Goal: Task Accomplishment & Management: Manage account settings

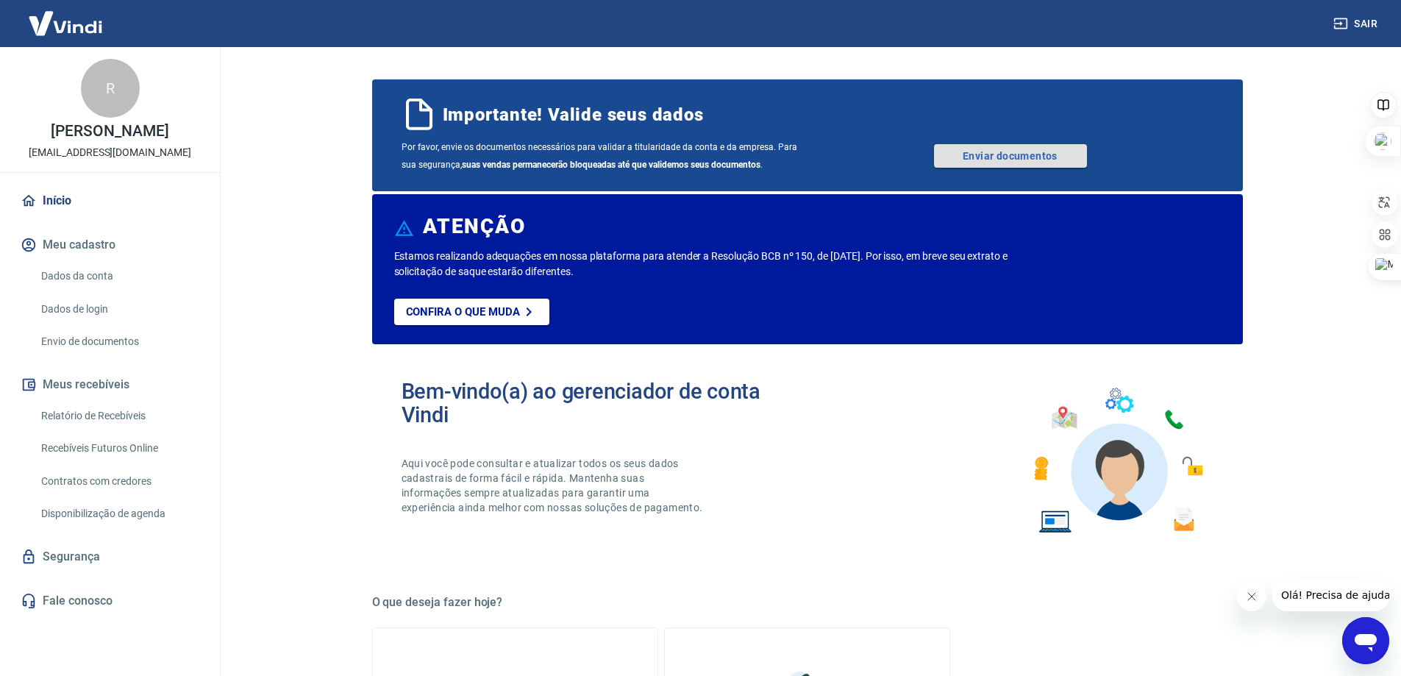
click at [1016, 155] on link "Enviar documentos" at bounding box center [1010, 156] width 153 height 24
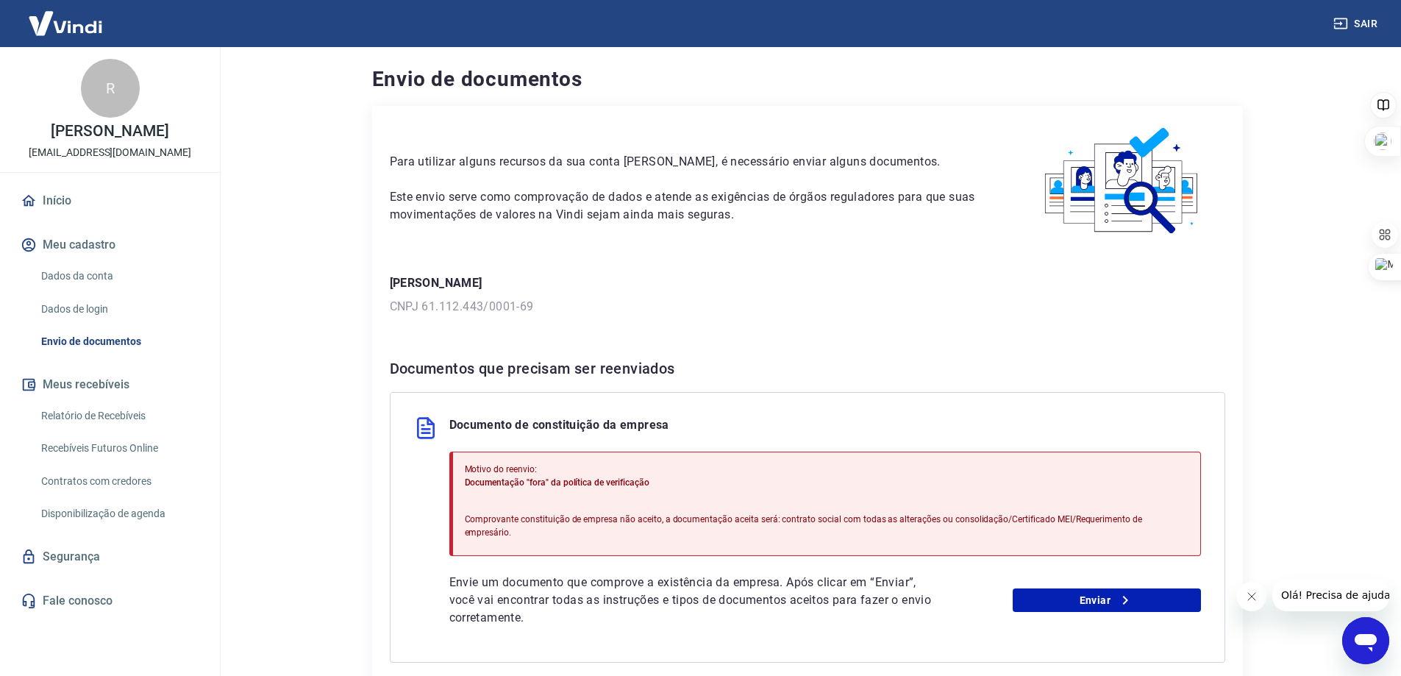
scroll to position [125, 0]
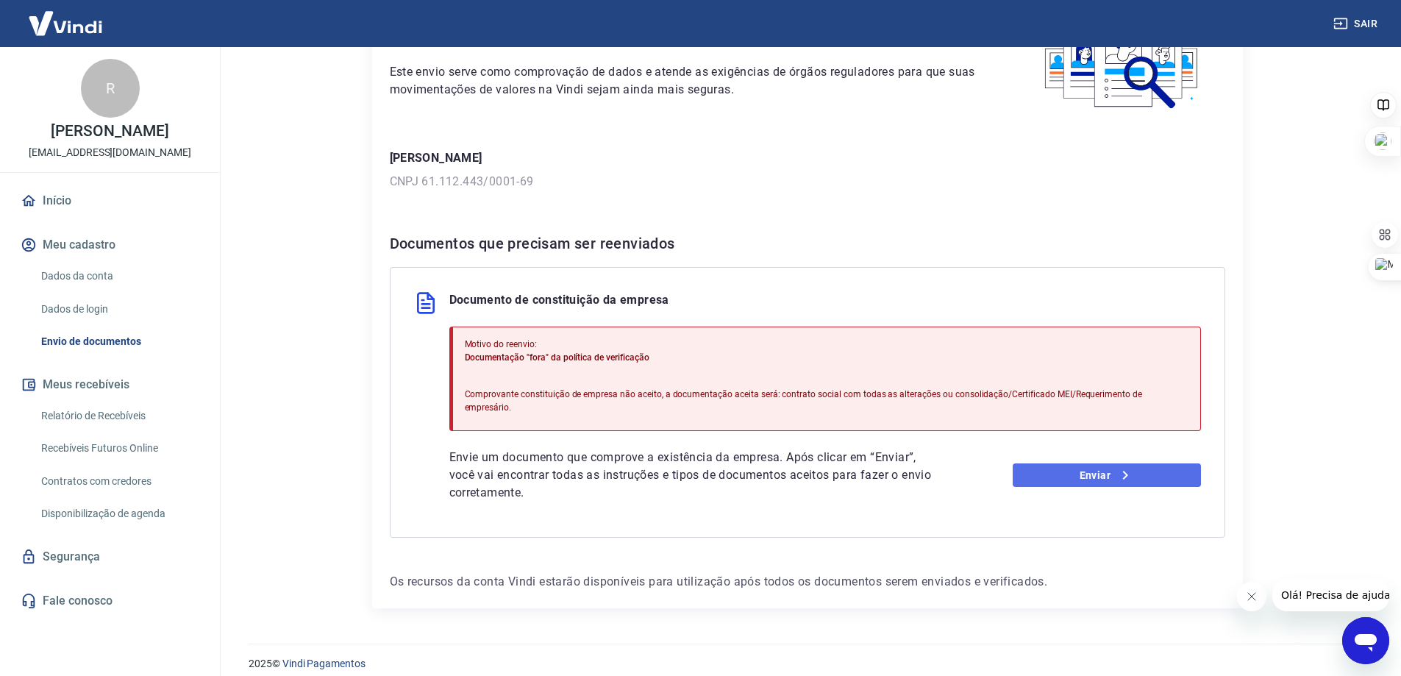
click at [1104, 468] on link "Enviar" at bounding box center [1107, 475] width 188 height 24
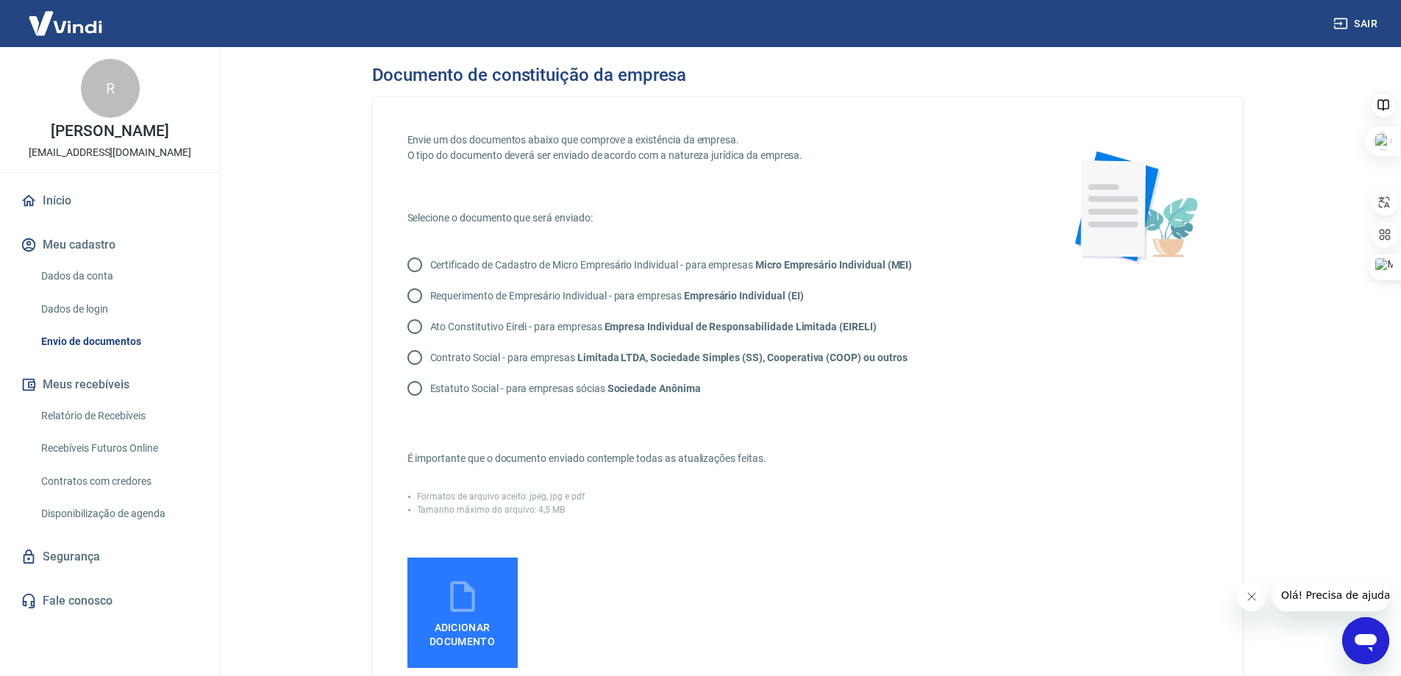
click at [416, 357] on input "Contrato Social - para empresas Limitada LTDA, Sociedade Simples (SS), Cooperat…" at bounding box center [414, 357] width 31 height 31
radio input "true"
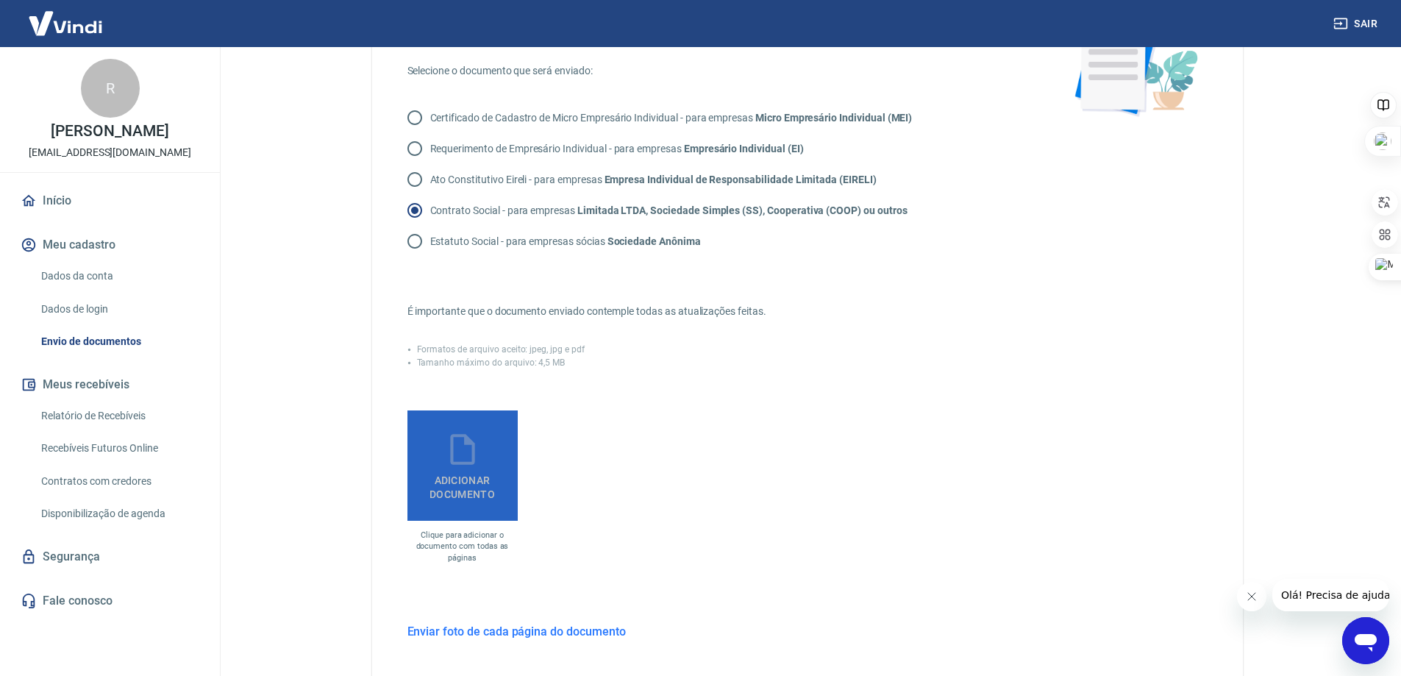
click at [453, 463] on icon at bounding box center [462, 449] width 24 height 31
click at [0, 0] on input "Adicionar documento" at bounding box center [0, 0] width 0 height 0
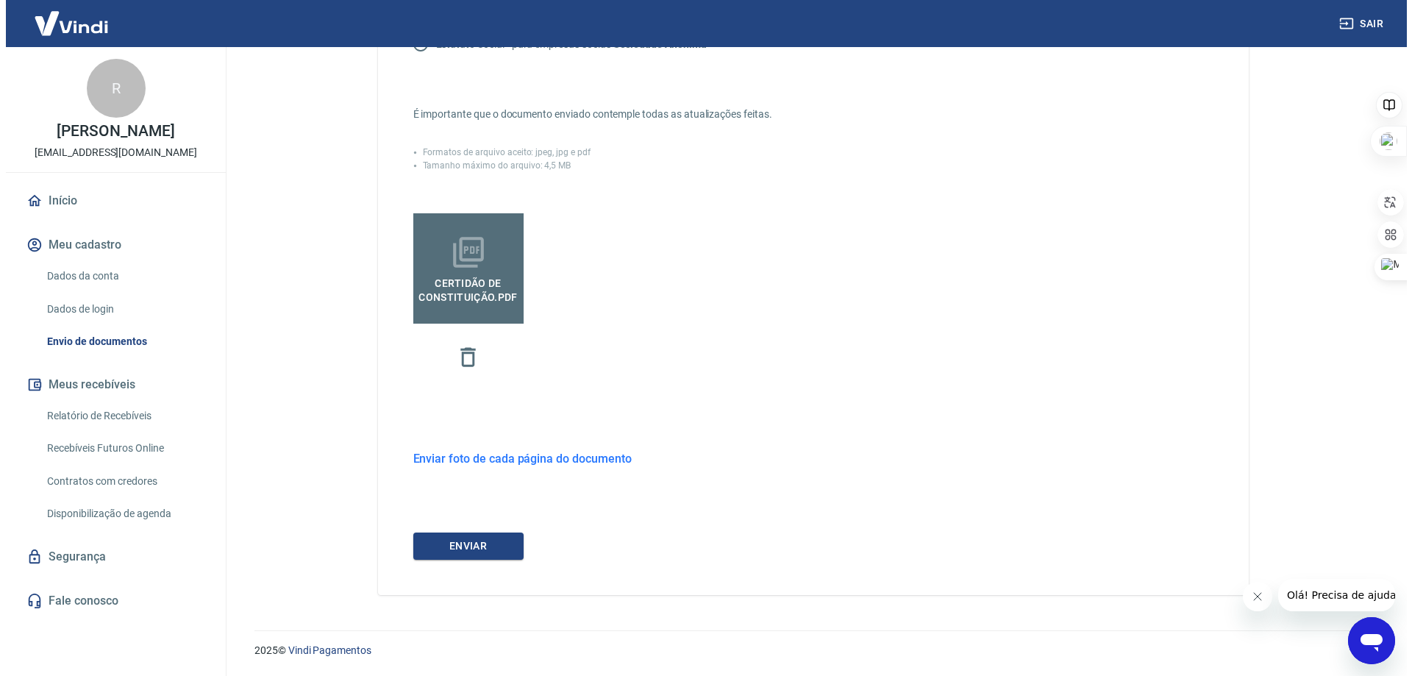
scroll to position [271, 0]
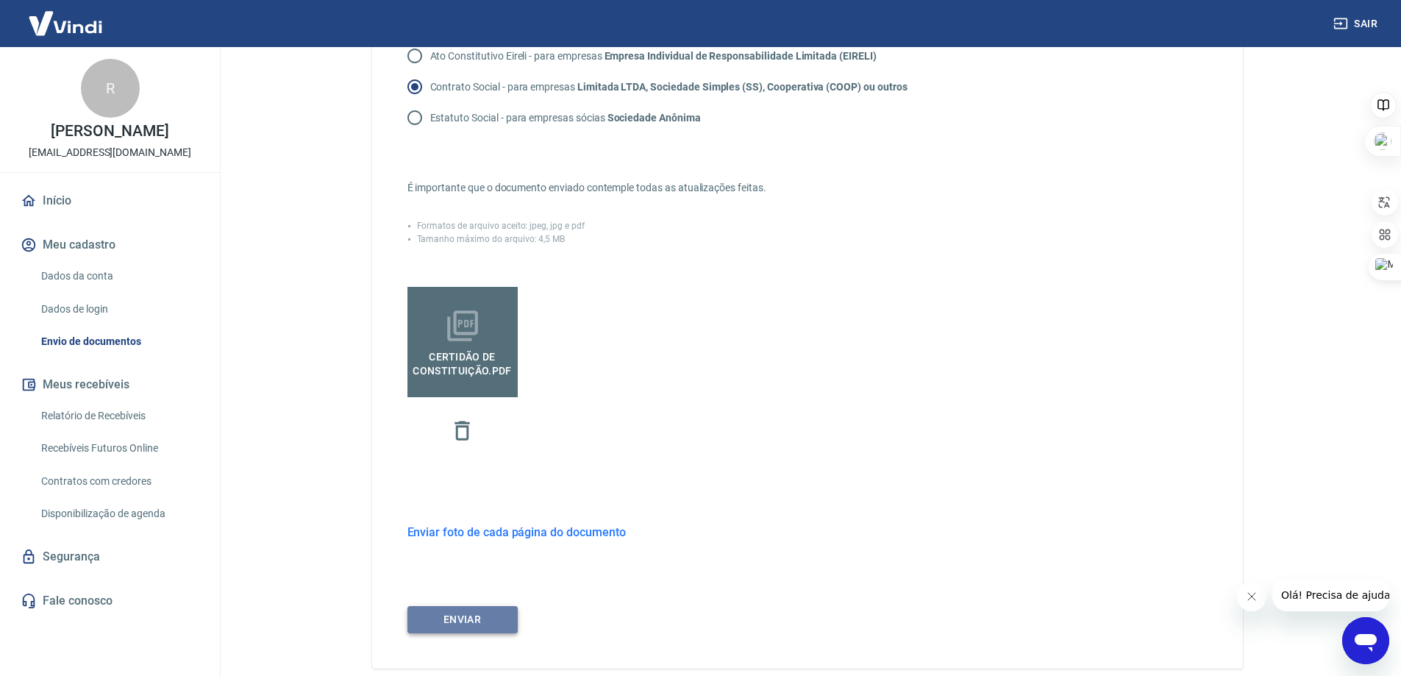
click at [487, 618] on button "ENVIAR" at bounding box center [462, 619] width 110 height 27
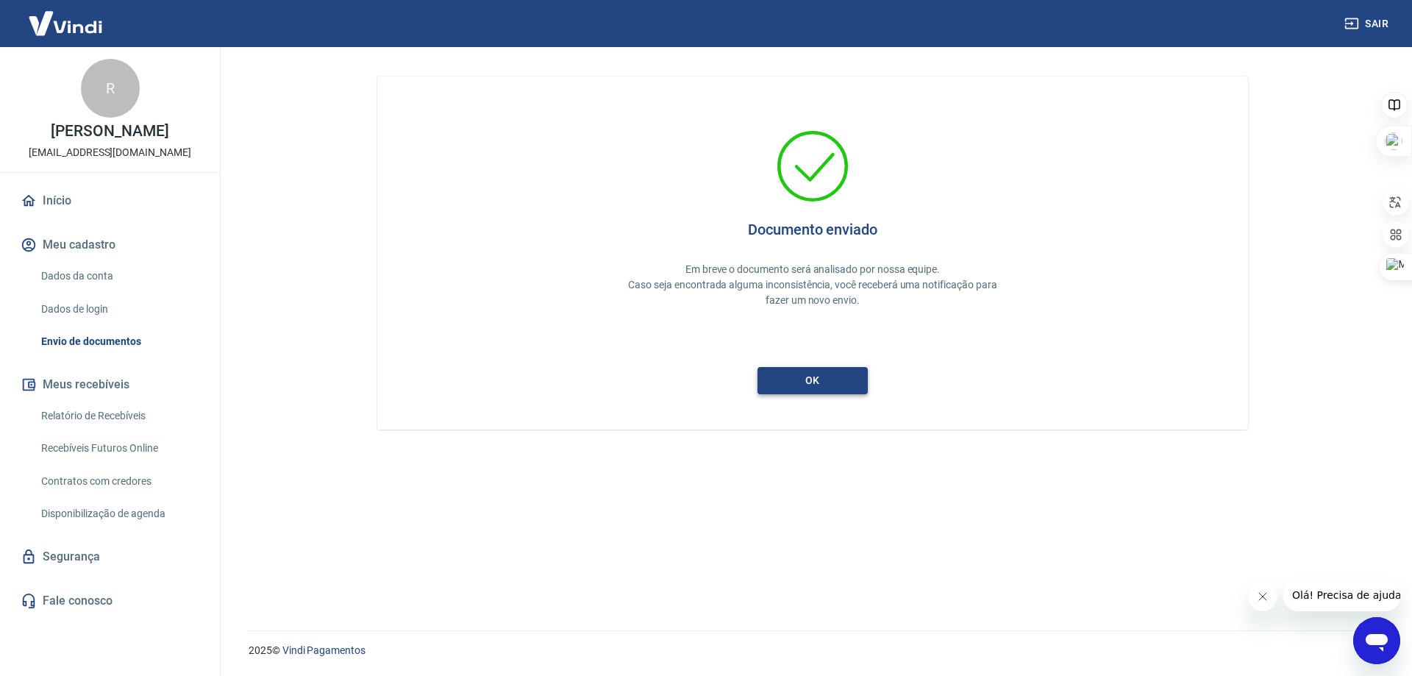
click at [817, 385] on button "ok" at bounding box center [812, 380] width 110 height 27
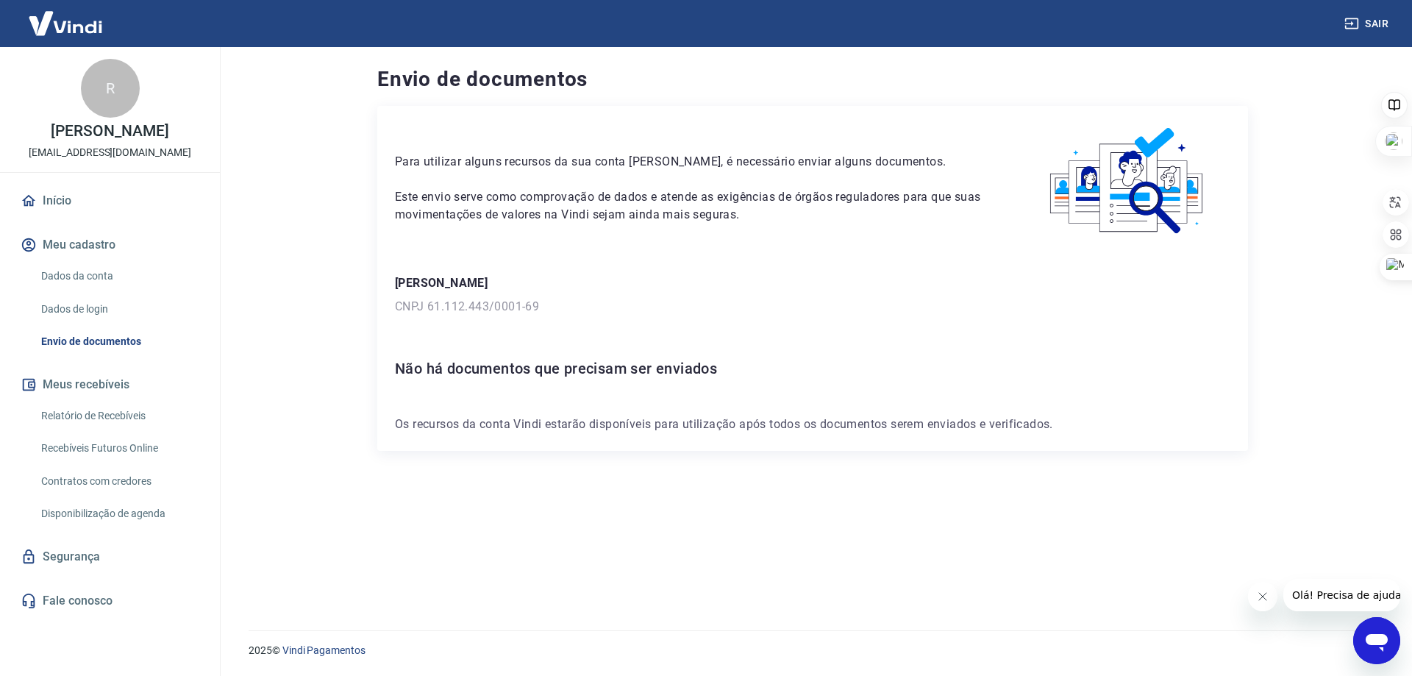
click at [73, 280] on link "Dados da conta" at bounding box center [118, 276] width 167 height 30
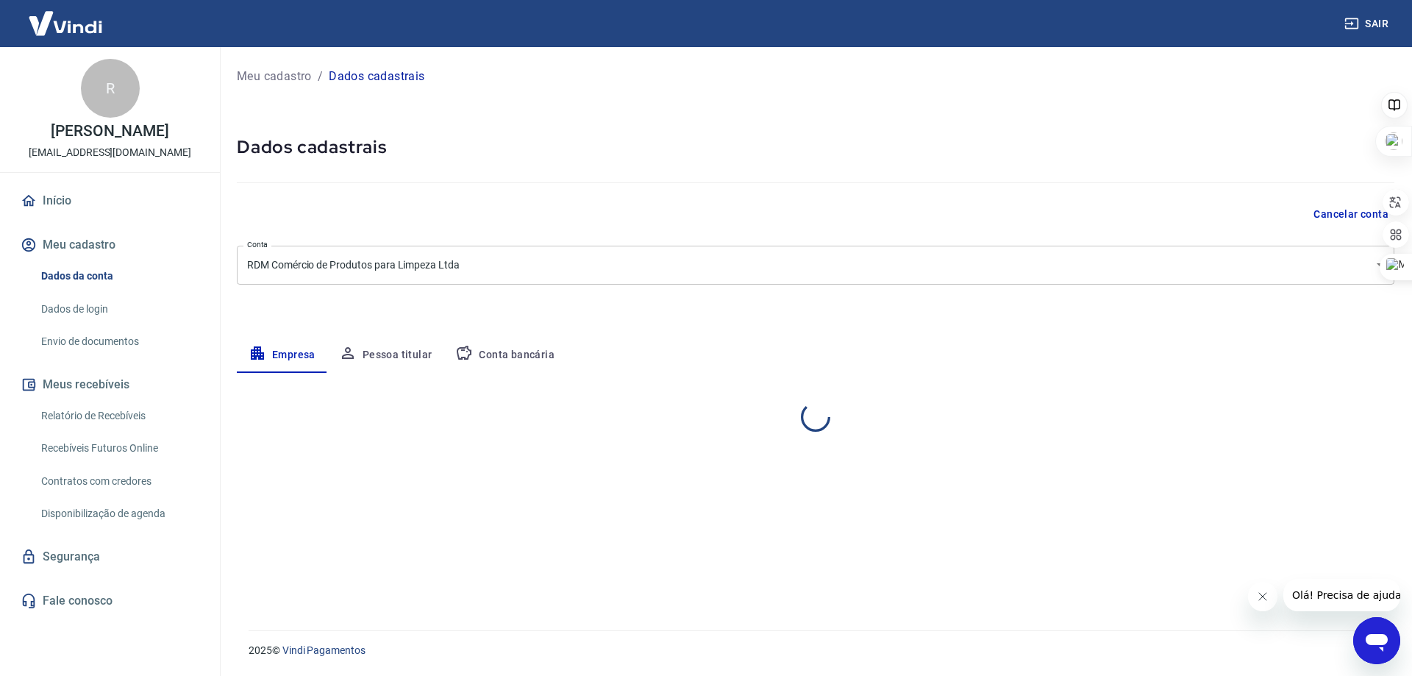
select select "SP"
select select "business"
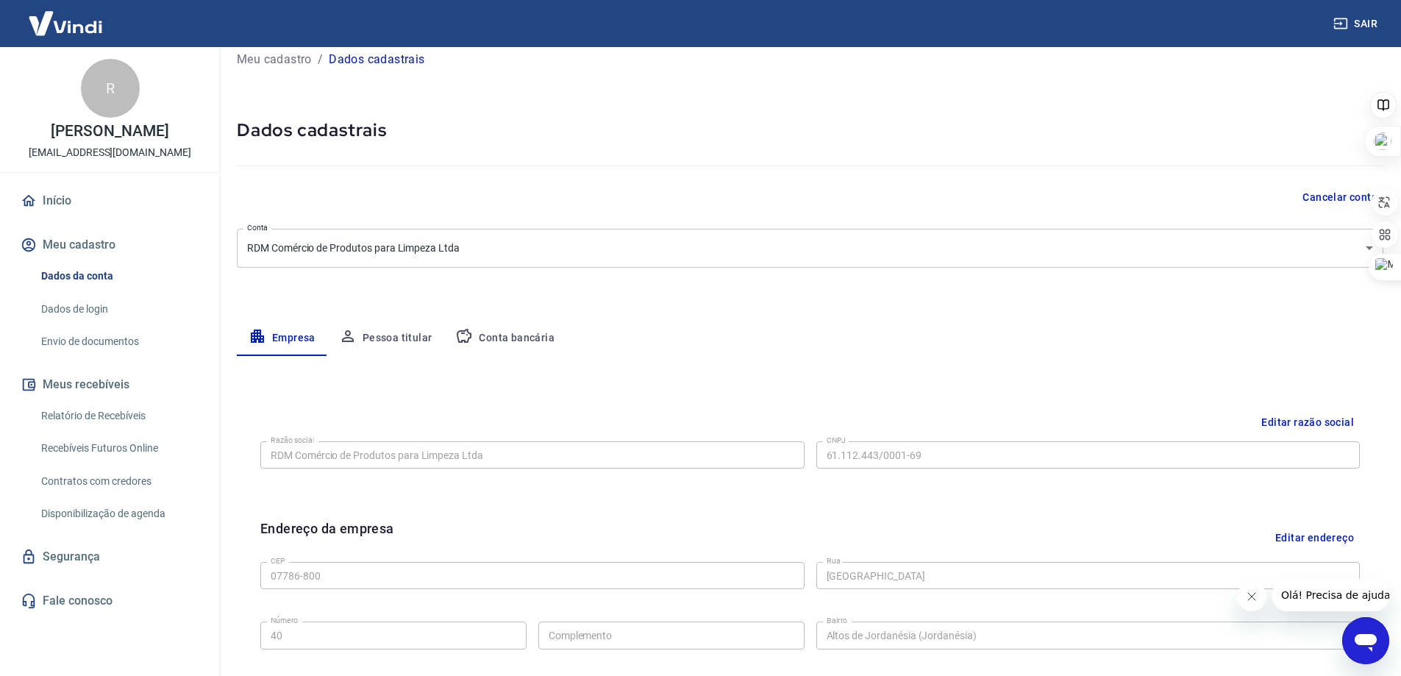
scroll to position [385, 0]
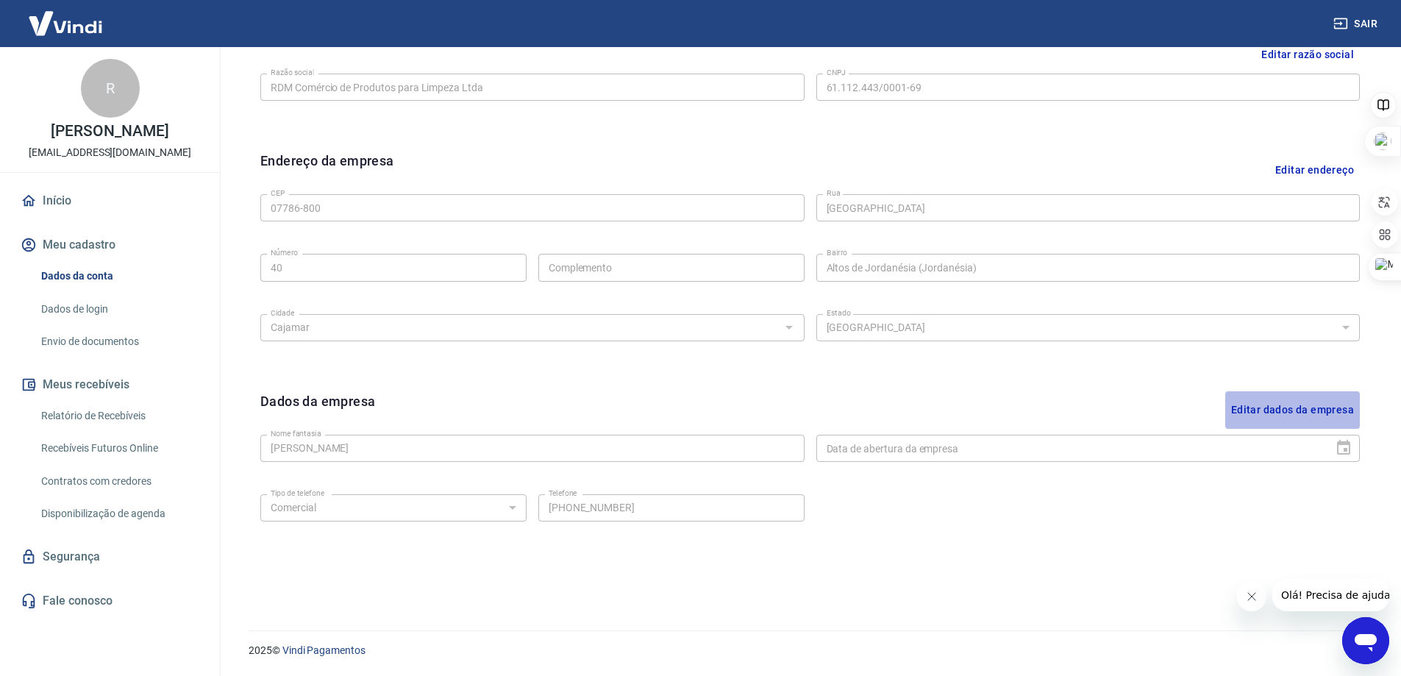
click at [1322, 413] on button "Editar dados da empresa" at bounding box center [1292, 410] width 135 height 38
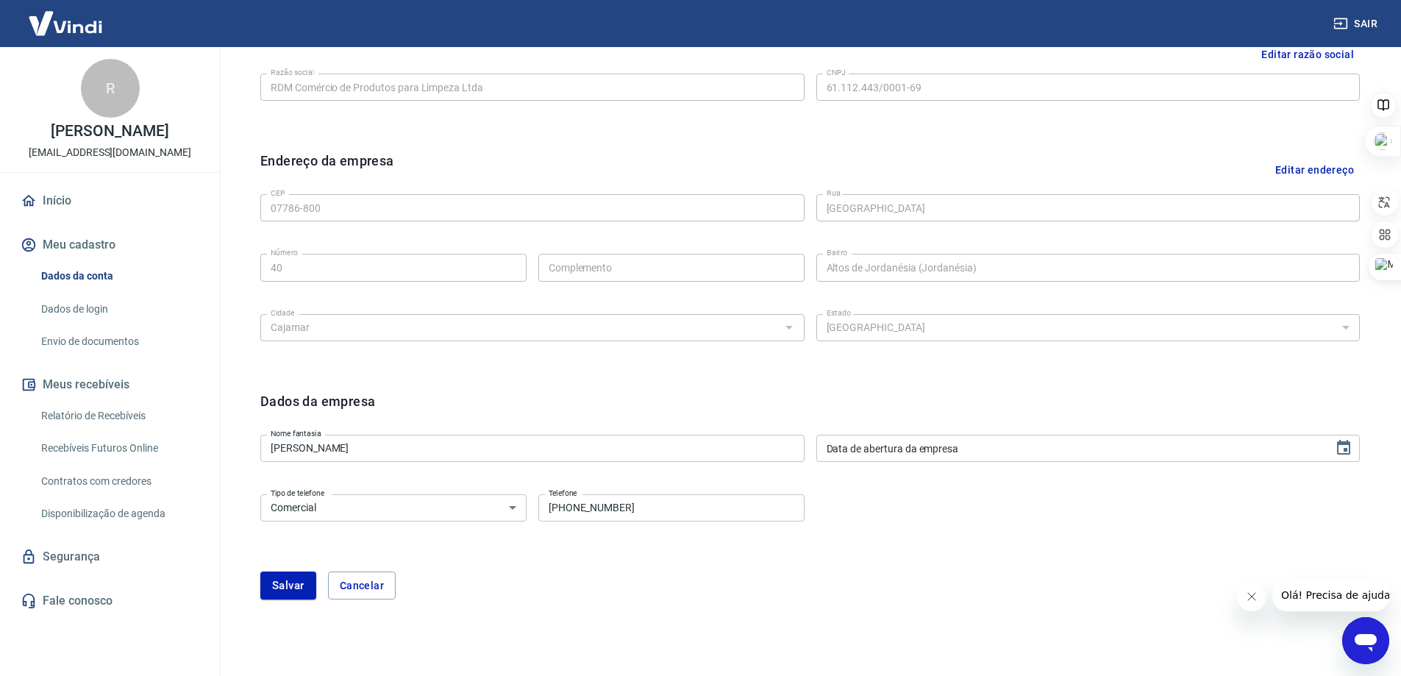
click at [694, 506] on input "(11) 94729-7212" at bounding box center [671, 507] width 266 height 27
type input "(11) 96860-5653"
click at [293, 591] on button "Salvar" at bounding box center [288, 585] width 56 height 28
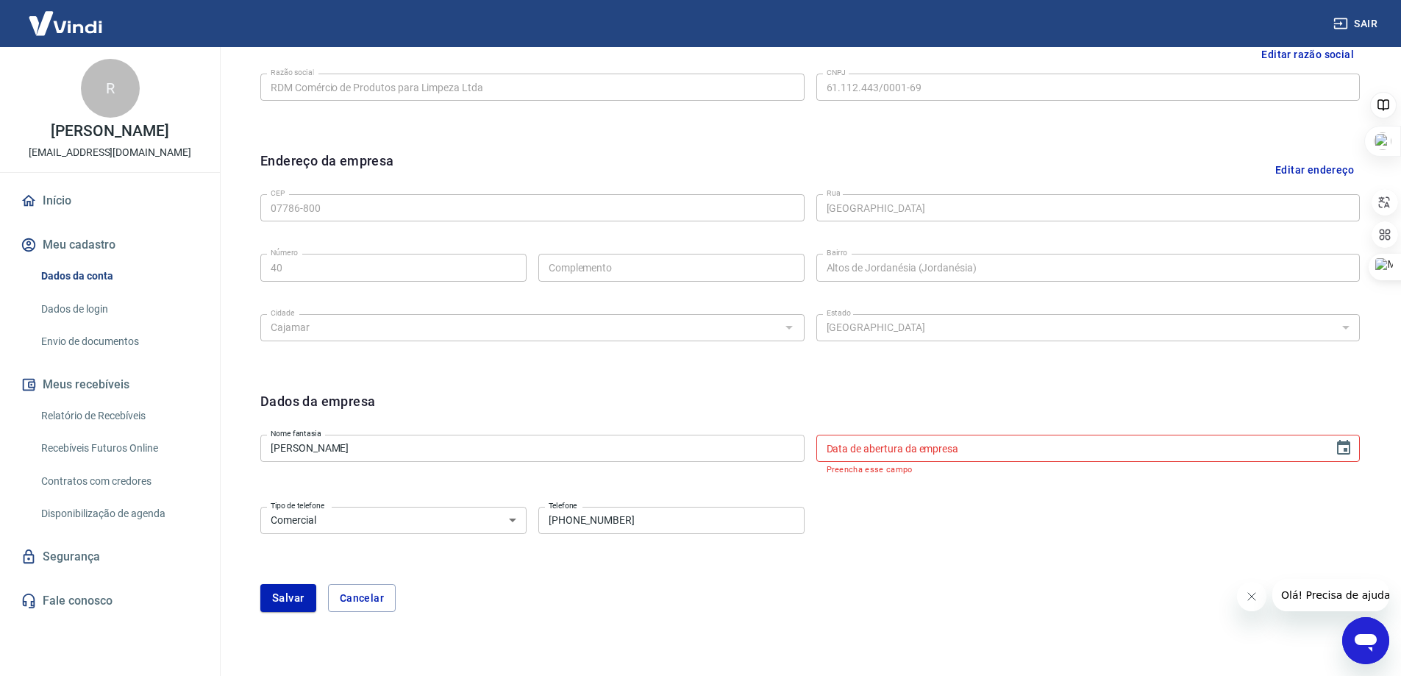
type input "DD/MM/YYYY"
click at [972, 454] on input "DD/MM/YYYY" at bounding box center [1069, 448] width 507 height 27
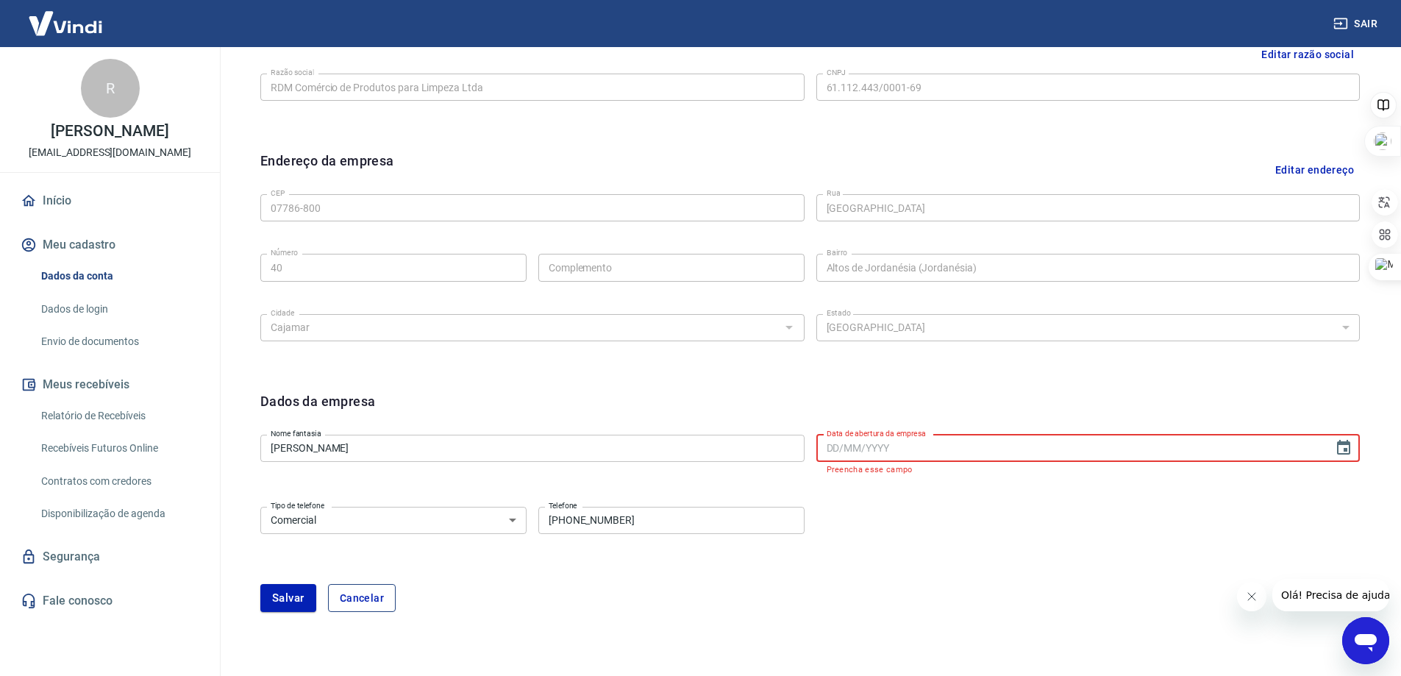
click at [374, 596] on button "Cancelar" at bounding box center [362, 598] width 68 height 28
type input "(11) 94729-7212"
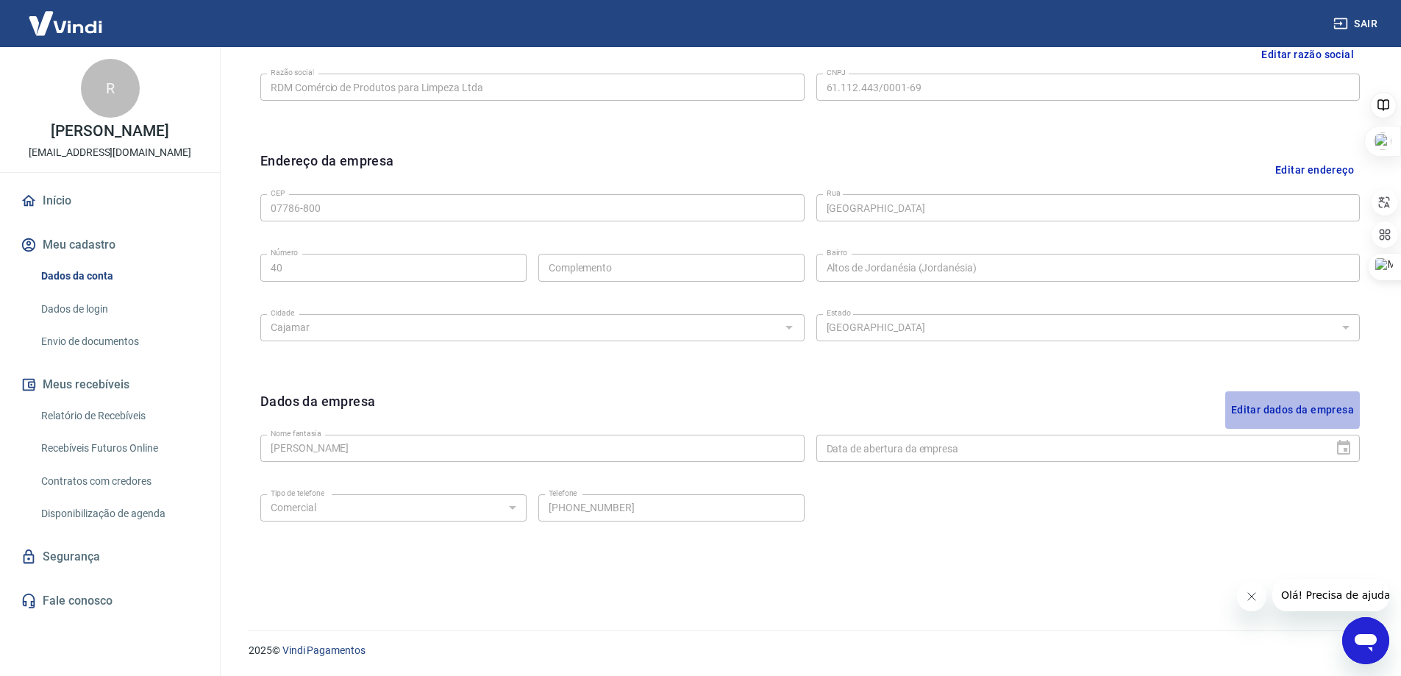
click at [1270, 409] on button "Editar dados da empresa" at bounding box center [1292, 410] width 135 height 38
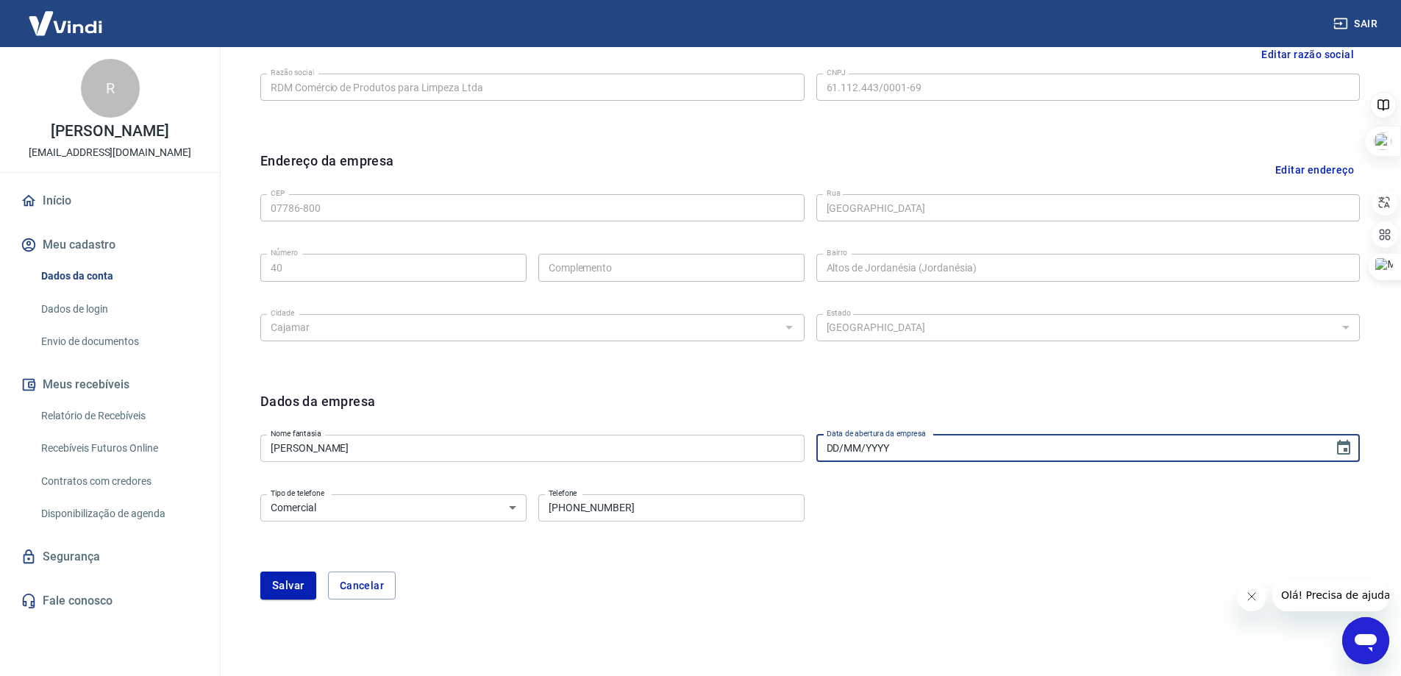
click at [882, 448] on input "DD/MM/YYYY" at bounding box center [1069, 448] width 507 height 27
type input "02/06/2025"
click at [626, 512] on input "(11) 94729-7212" at bounding box center [671, 507] width 266 height 27
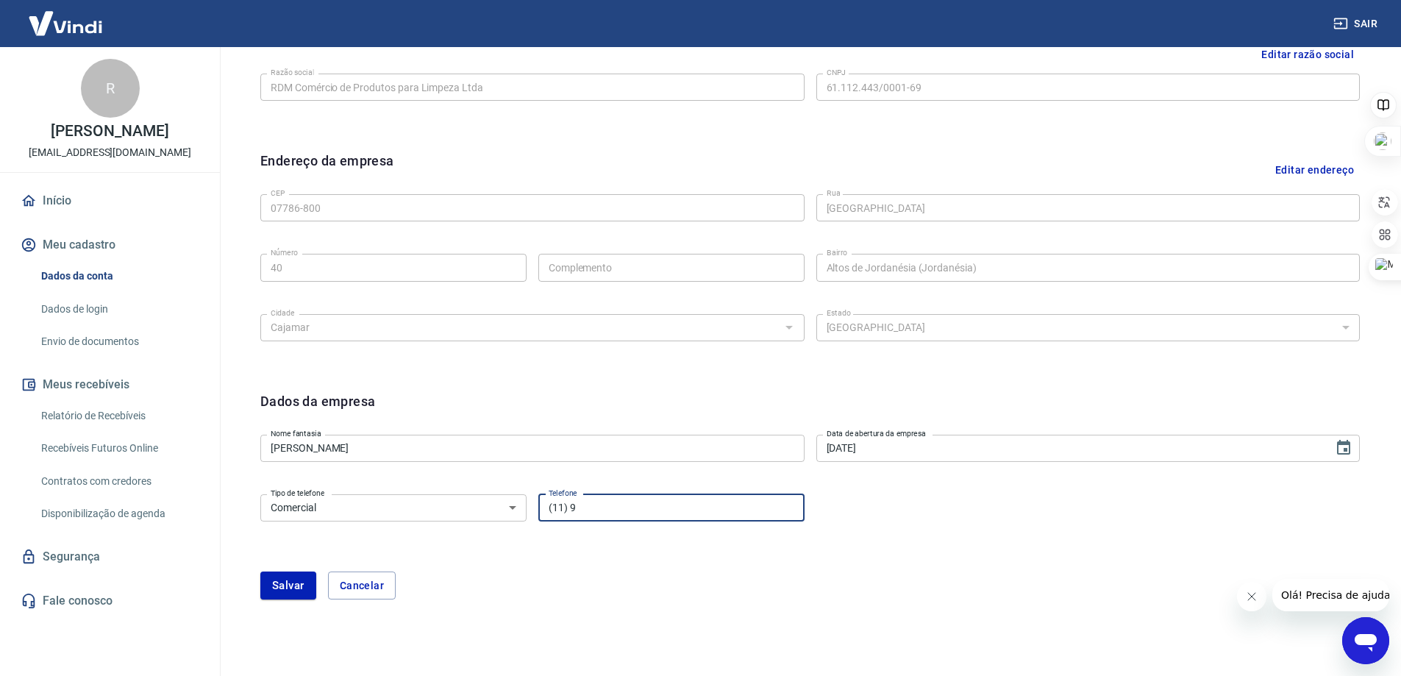
type input "(11) 96860-5653"
click at [298, 587] on button "Salvar" at bounding box center [288, 585] width 56 height 28
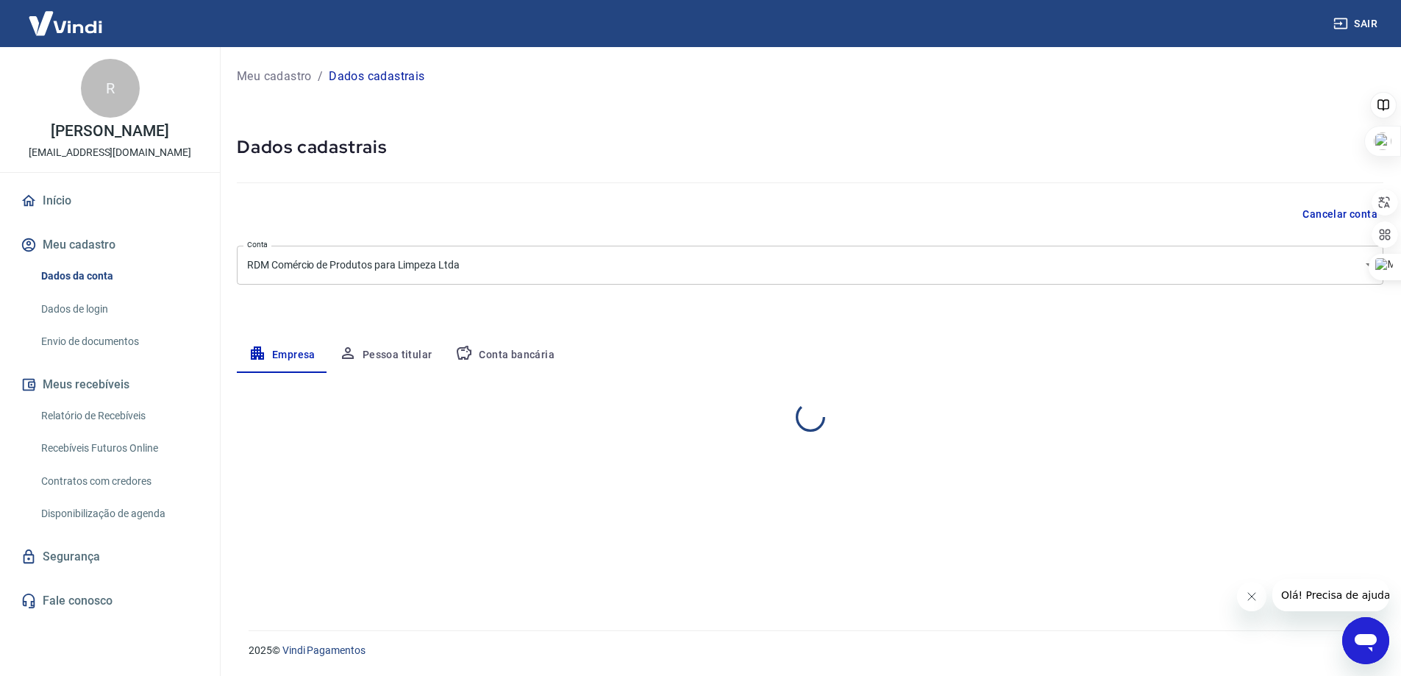
scroll to position [0, 0]
select select "SP"
select select "business"
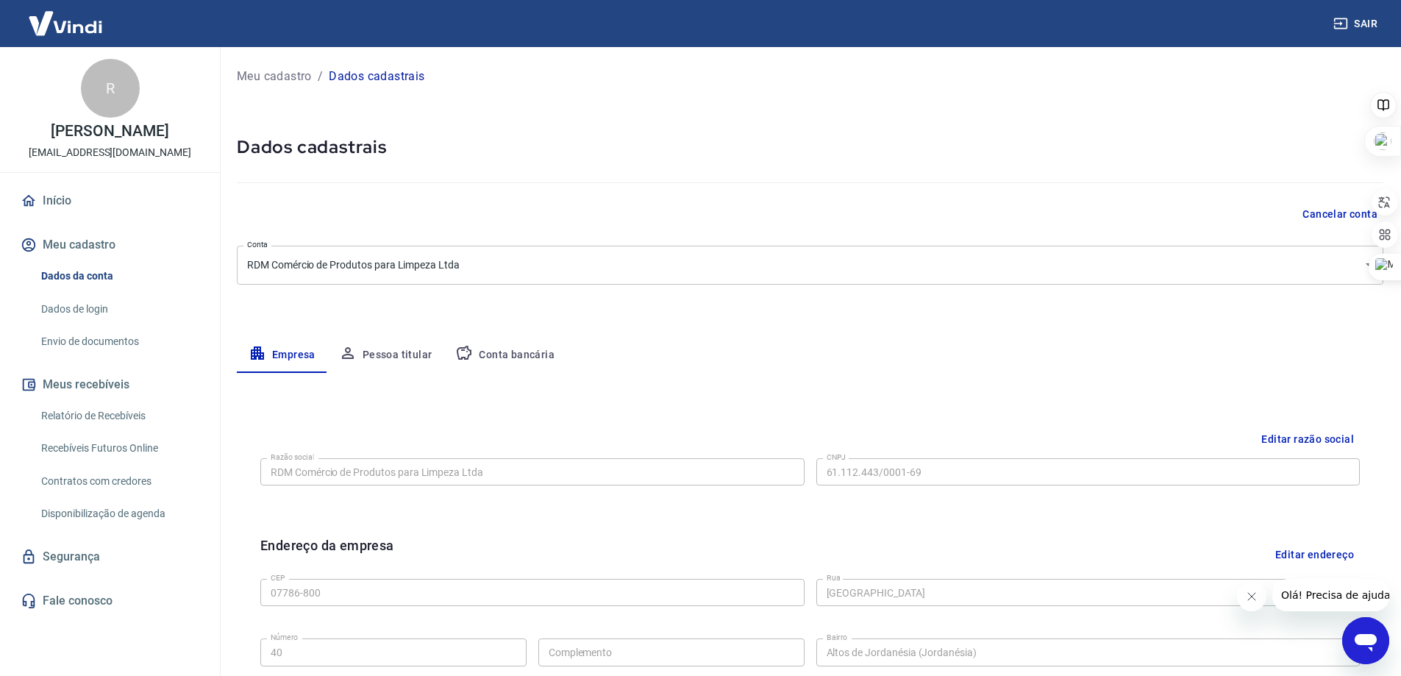
click at [426, 353] on button "Pessoa titular" at bounding box center [385, 355] width 117 height 35
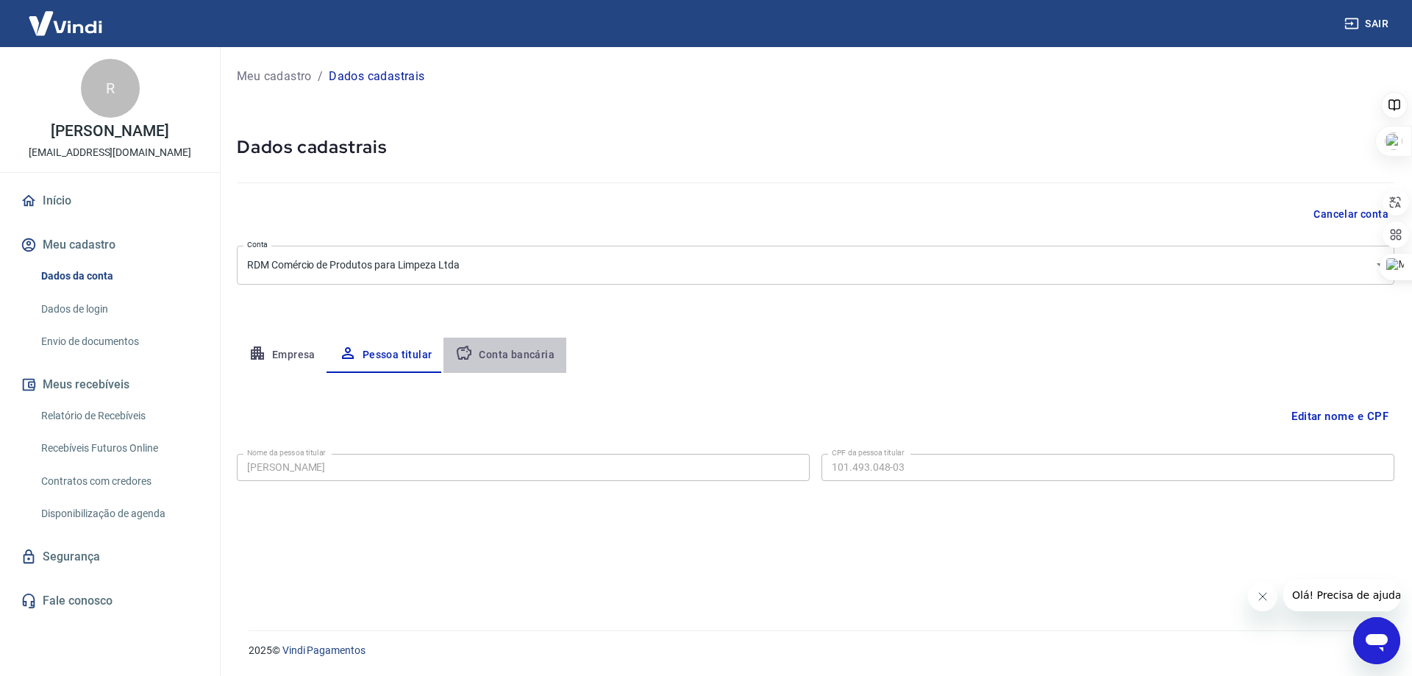
click at [512, 346] on button "Conta bancária" at bounding box center [504, 355] width 123 height 35
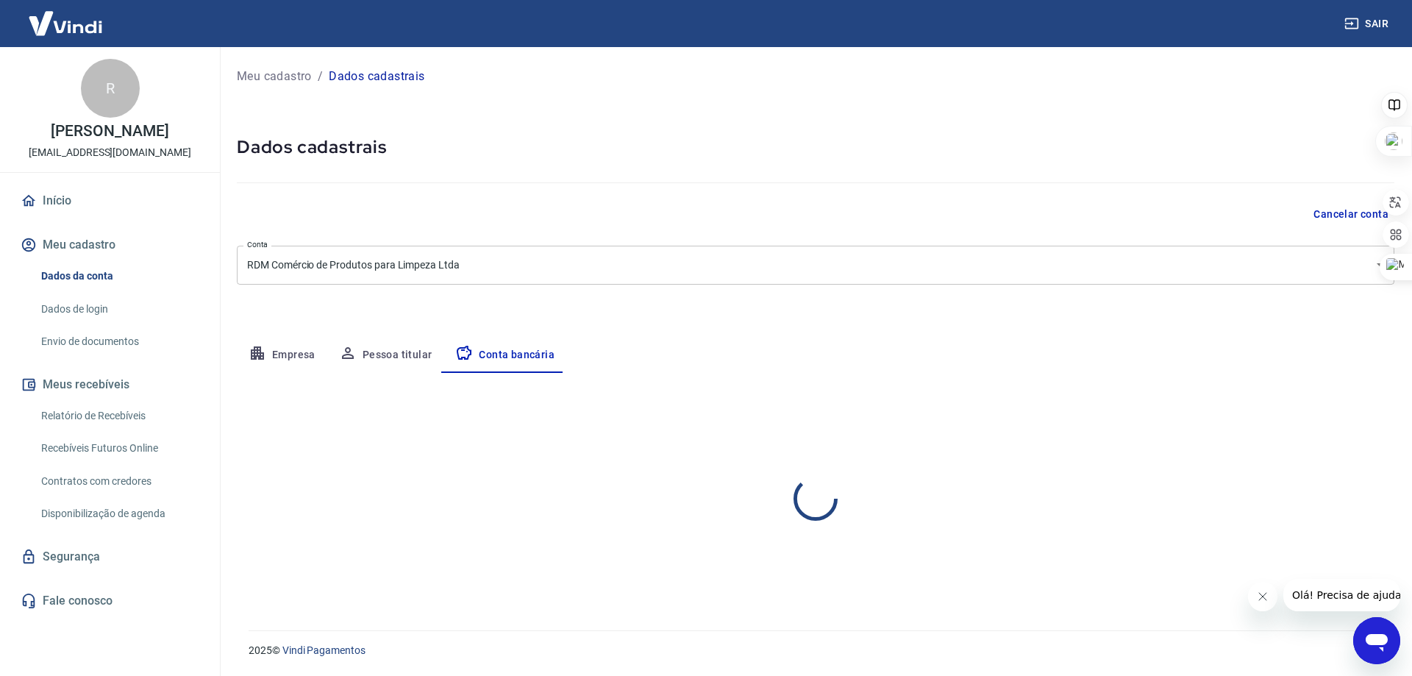
select select "1"
click at [105, 304] on link "Dados de login" at bounding box center [118, 309] width 167 height 30
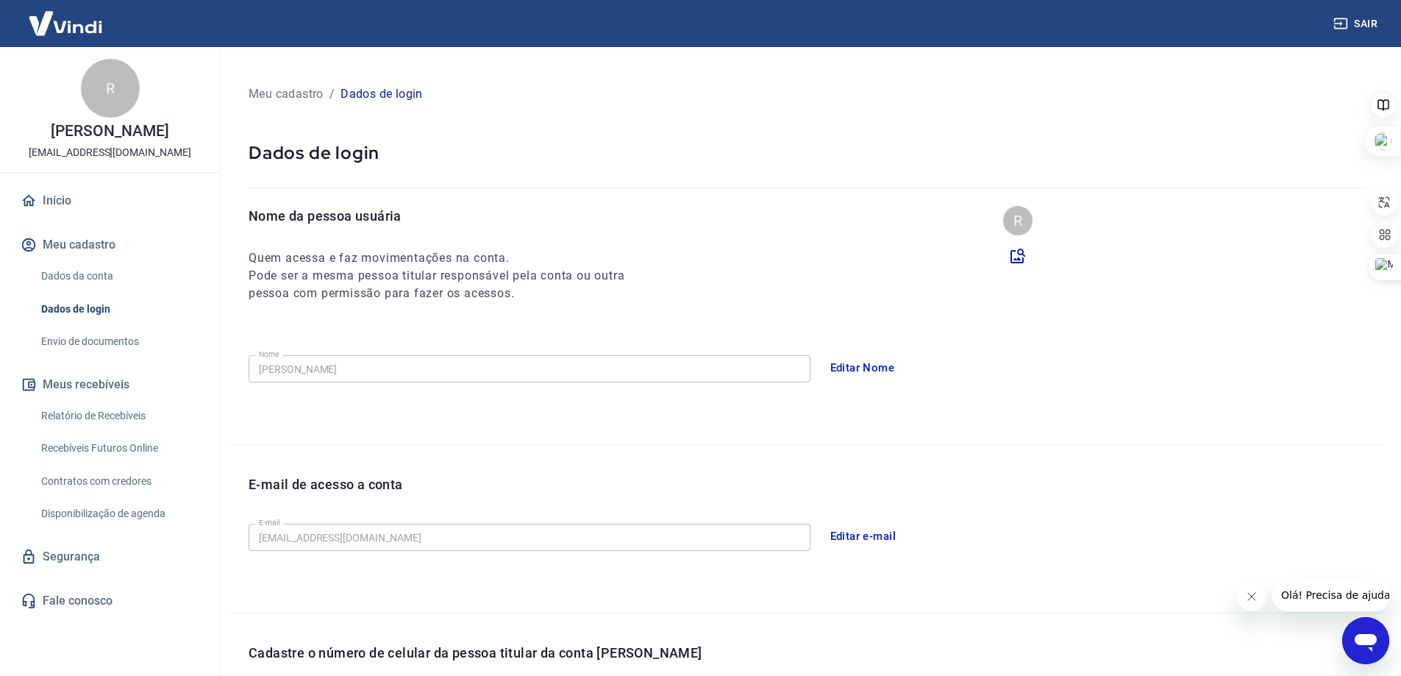
scroll to position [147, 0]
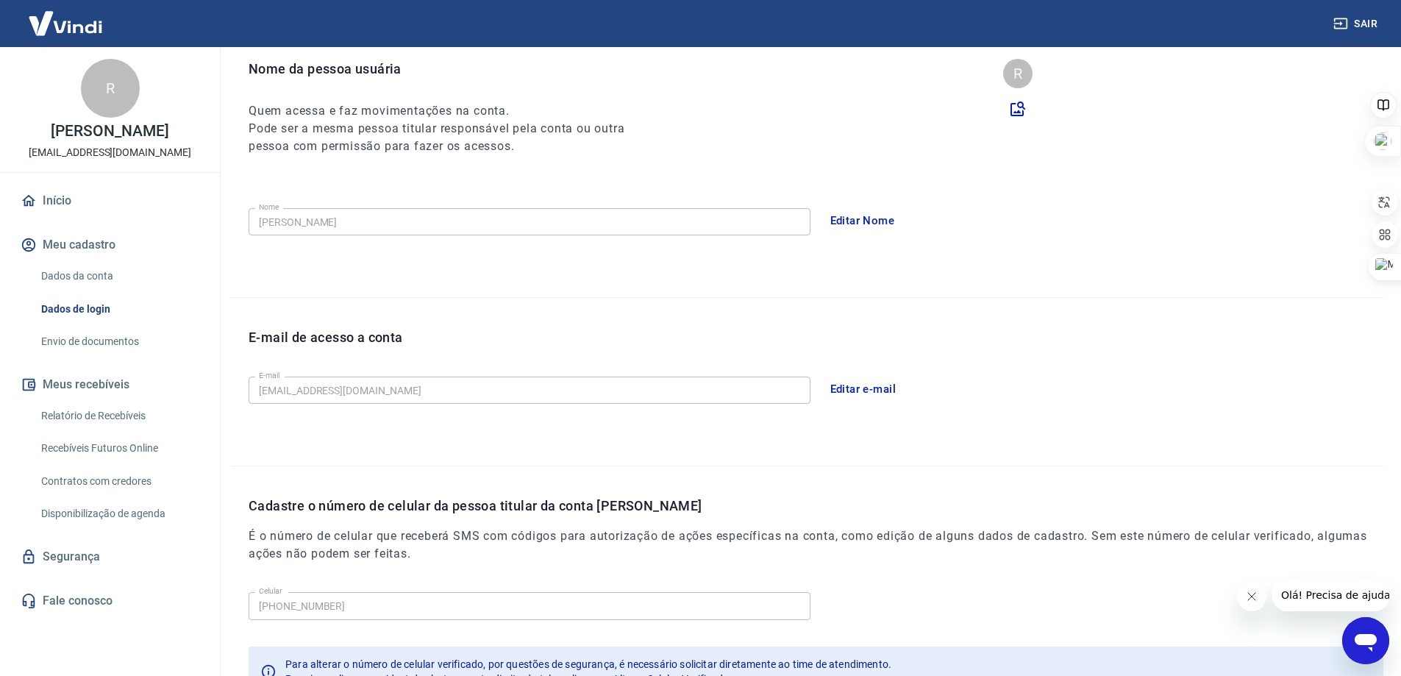
click at [96, 340] on link "Envio de documentos" at bounding box center [118, 342] width 167 height 30
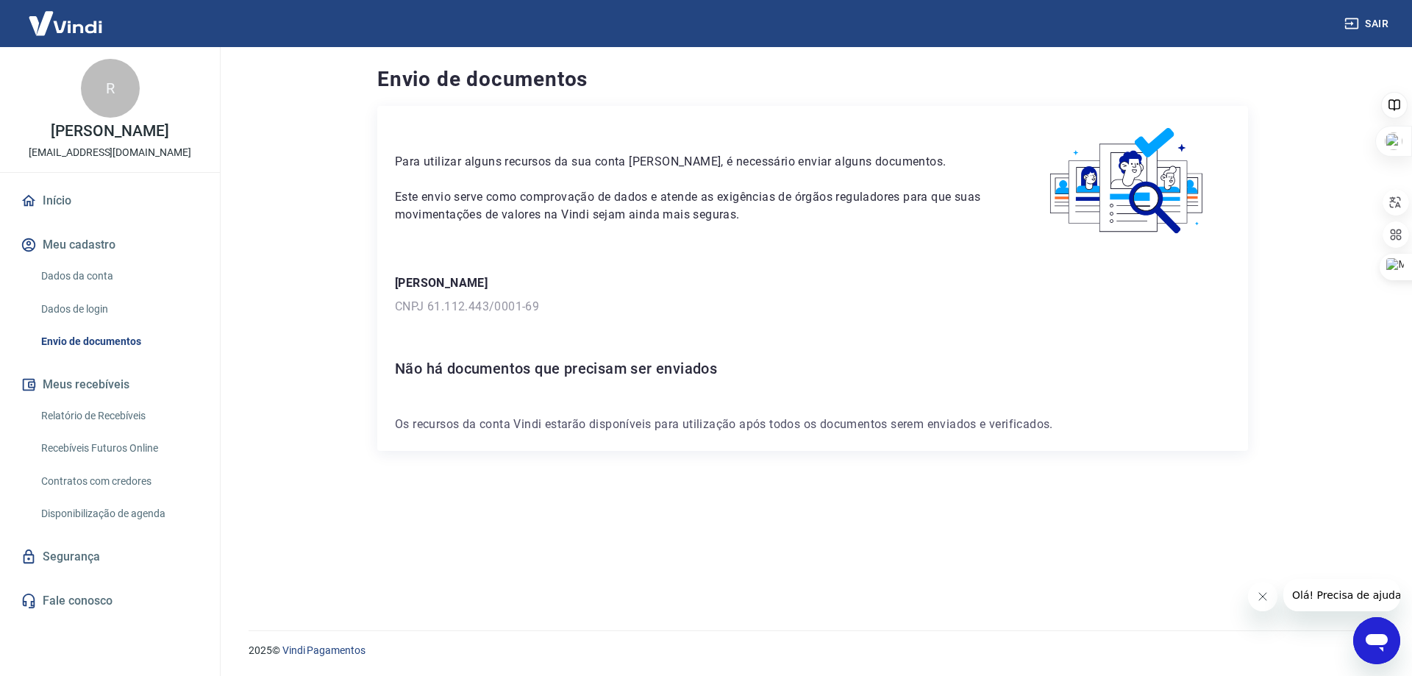
click at [1372, 26] on button "Sair" at bounding box center [1367, 23] width 53 height 27
